Goal: Task Accomplishment & Management: Manage account settings

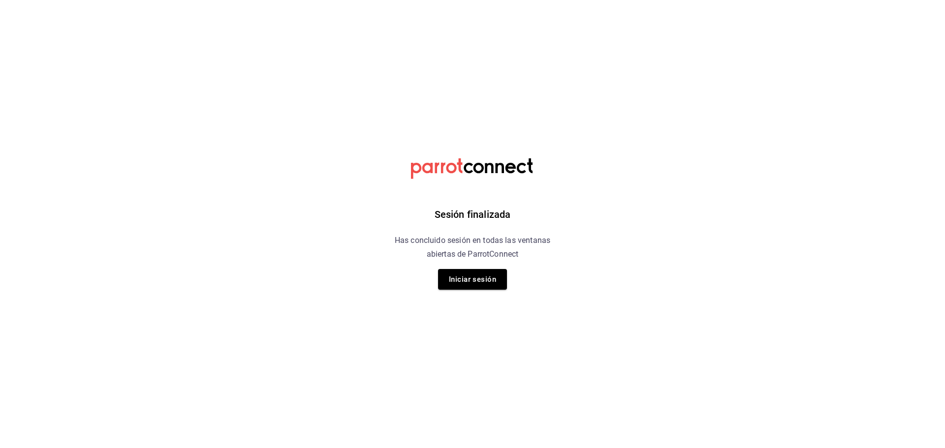
click at [524, 11] on div "Sesión finalizada Has concluido sesión en todas las ventanas abiertas de Parrot…" at bounding box center [473, 224] width 249 height 448
click at [462, 277] on button "Iniciar sesión" at bounding box center [472, 279] width 69 height 21
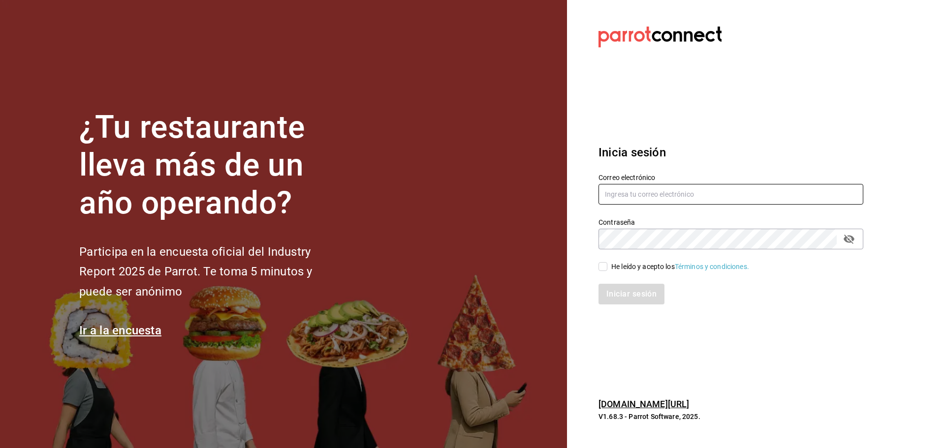
type input "[PERSON_NAME][EMAIL_ADDRESS][PERSON_NAME][DOMAIN_NAME]"
click at [599, 270] on input "He leído y acepto los Términos y condiciones." at bounding box center [603, 266] width 9 height 9
checkbox input "true"
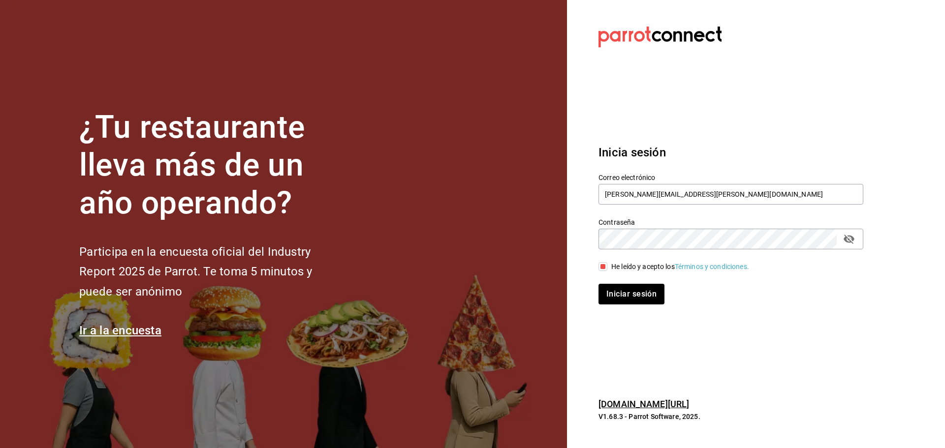
click at [773, 331] on section "Datos incorrectos. Verifica que tu Correo o Contraseña estén bien escritos. Ini…" at bounding box center [727, 224] width 320 height 448
click at [611, 295] on button "Iniciar sesión" at bounding box center [632, 294] width 67 height 21
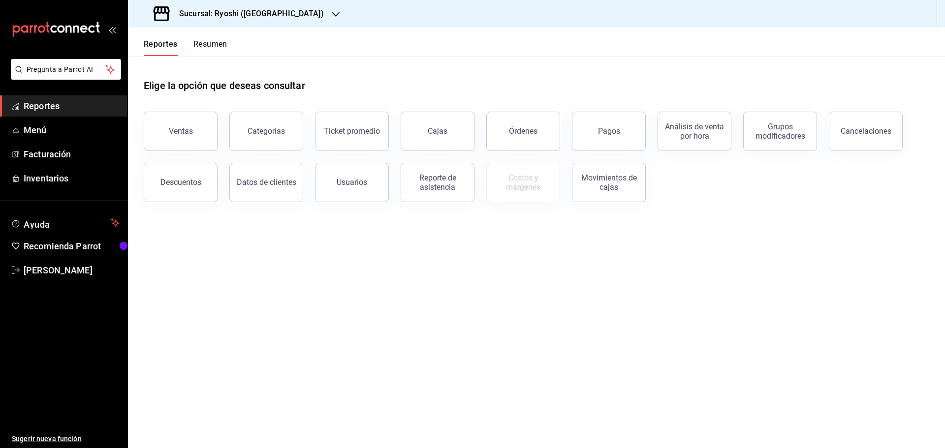
click at [61, 106] on span "Reportes" at bounding box center [72, 105] width 96 height 13
